Goal: Navigation & Orientation: Understand site structure

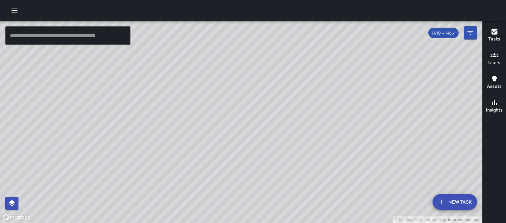
drag, startPoint x: 241, startPoint y: 141, endPoint x: 237, endPoint y: 74, distance: 66.7
click at [237, 74] on div "© Mapbox © OpenStreetMap Improve this map" at bounding box center [241, 122] width 483 height 202
drag, startPoint x: 248, startPoint y: 111, endPoint x: 257, endPoint y: 184, distance: 72.8
click at [254, 189] on div "© Mapbox © OpenStreetMap Improve this map" at bounding box center [241, 122] width 483 height 202
drag, startPoint x: 301, startPoint y: 94, endPoint x: 269, endPoint y: 145, distance: 60.3
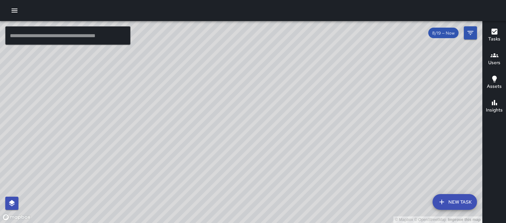
click at [269, 145] on div "© Mapbox © OpenStreetMap Improve this map" at bounding box center [241, 122] width 483 height 202
drag, startPoint x: 187, startPoint y: 81, endPoint x: 193, endPoint y: 119, distance: 38.4
click at [193, 119] on div "© Mapbox © OpenStreetMap Improve this map" at bounding box center [241, 122] width 483 height 202
click at [245, 128] on div "© Mapbox © OpenStreetMap Improve this map" at bounding box center [241, 122] width 483 height 202
drag, startPoint x: 237, startPoint y: 204, endPoint x: 244, endPoint y: 123, distance: 81.4
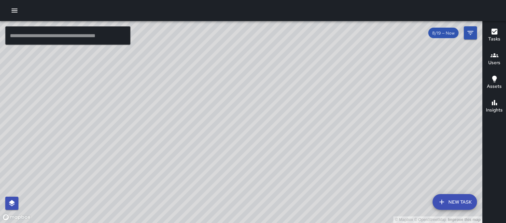
click at [244, 124] on div "© Mapbox © OpenStreetMap Improve this map" at bounding box center [241, 122] width 483 height 202
click at [344, 109] on div "© Mapbox © OpenStreetMap Improve this map" at bounding box center [241, 122] width 483 height 202
